Goal: Find specific page/section: Find specific page/section

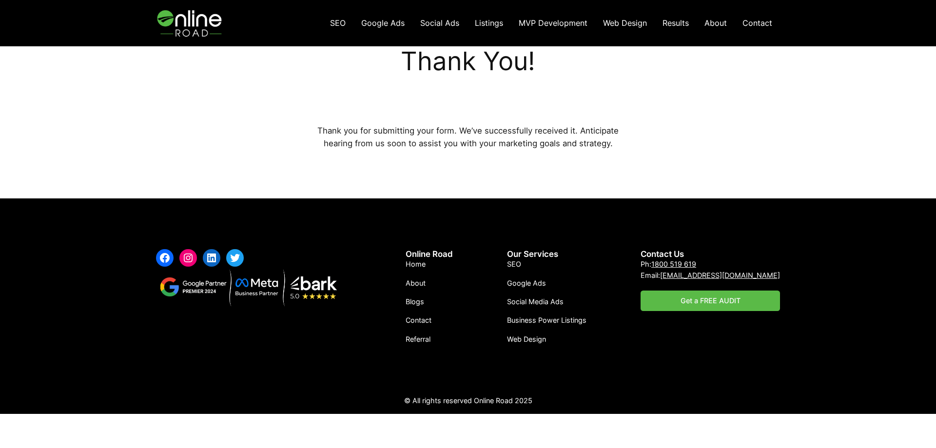
click at [541, 27] on span "MVP Development" at bounding box center [553, 23] width 69 height 10
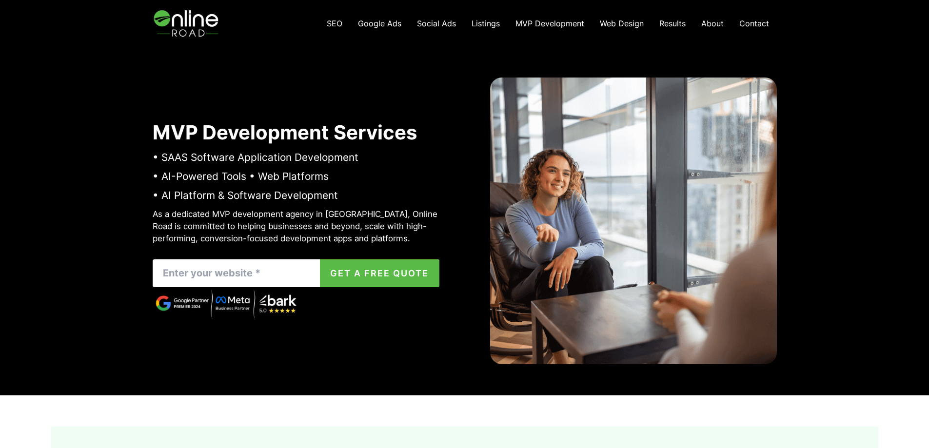
click at [677, 23] on span "Results" at bounding box center [672, 24] width 26 height 10
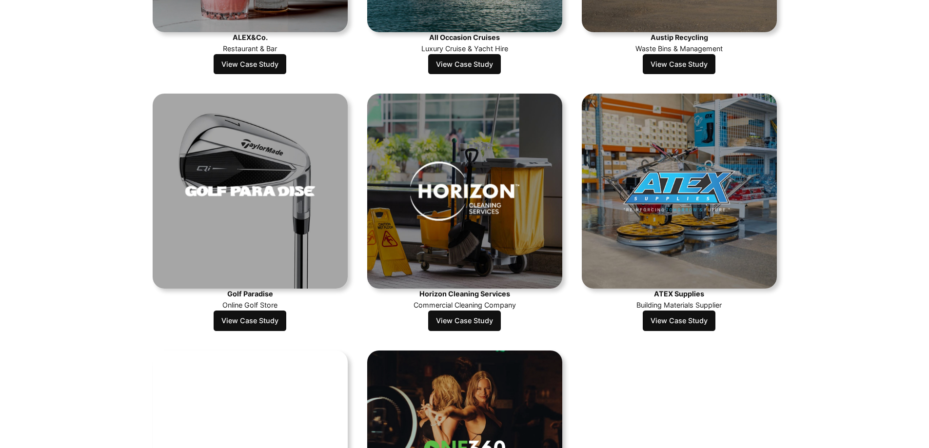
scroll to position [293, 0]
